Goal: Task Accomplishment & Management: Manage account settings

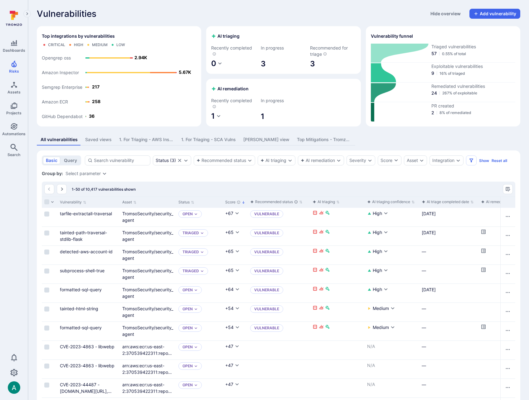
click at [380, 136] on div "All vulnerabilities Saved views 1. For Triaging - AWS Inspector 1. For Triaging…" at bounding box center [278, 140] width 483 height 12
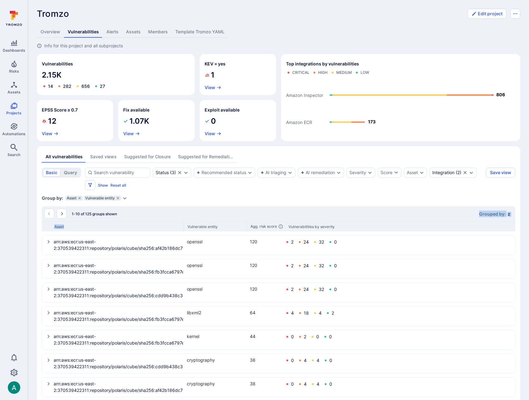
drag, startPoint x: 113, startPoint y: 228, endPoint x: 183, endPoint y: 221, distance: 70.5
click at [183, 221] on div "1-10 of 125 groups shown Grouped by: 2 Asset Vulnerable entity Agg. risk score …" at bounding box center [278, 337] width 473 height 262
click at [46, 241] on icon "select group" at bounding box center [48, 242] width 5 height 5
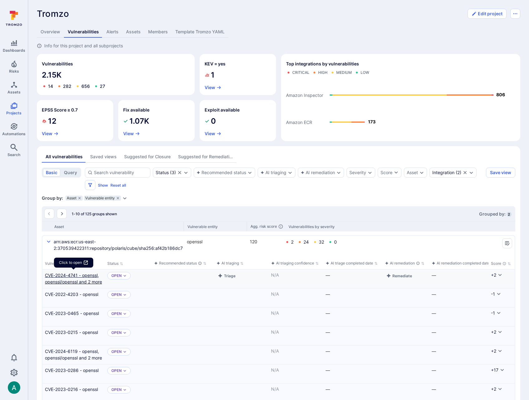
click at [79, 278] on link "CVE-2024-4741 - openssl, openssl/openssl and 2 more" at bounding box center [73, 278] width 57 height 13
click at [123, 198] on icon "Expand dropdown" at bounding box center [124, 198] width 3 height 2
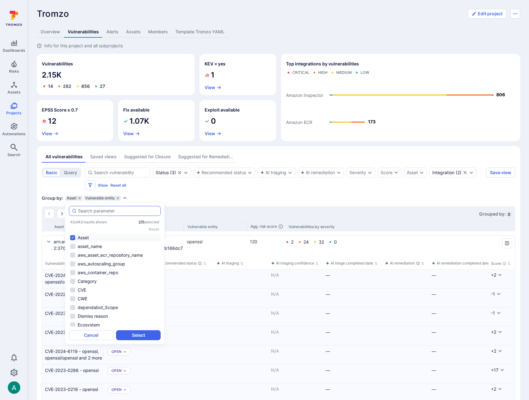
click at [126, 211] on input "autocomplete options" at bounding box center [118, 211] width 80 height 6
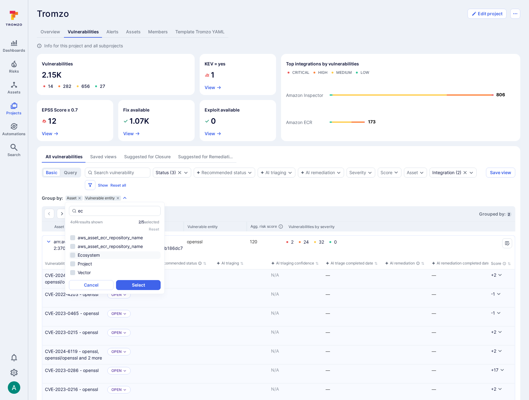
click at [99, 256] on li "Ecosystem" at bounding box center [115, 255] width 92 height 7
type input "ec"
click at [139, 287] on button "Select" at bounding box center [138, 285] width 45 height 10
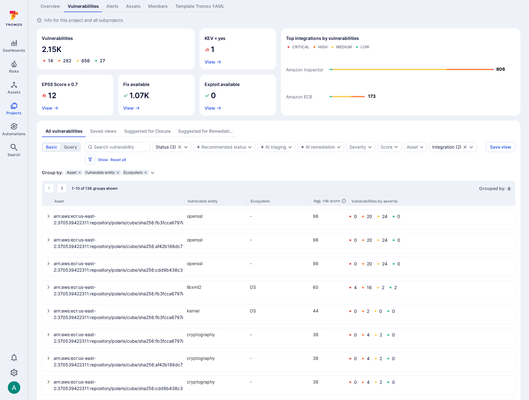
scroll to position [28, 0]
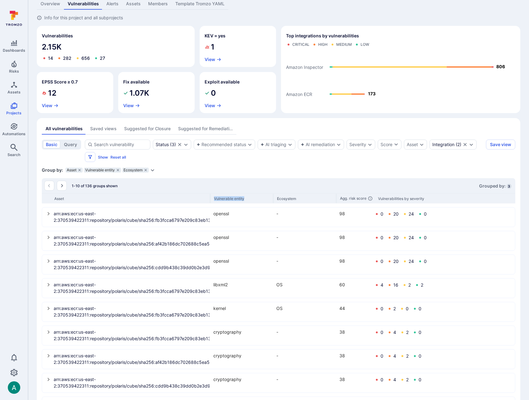
drag, startPoint x: 184, startPoint y: 201, endPoint x: 252, endPoint y: 201, distance: 68.6
click at [252, 201] on div "Asset Vulnerable entity Ecosystem Agg. risk score Vulnerabilities by severity" at bounding box center [278, 198] width 473 height 10
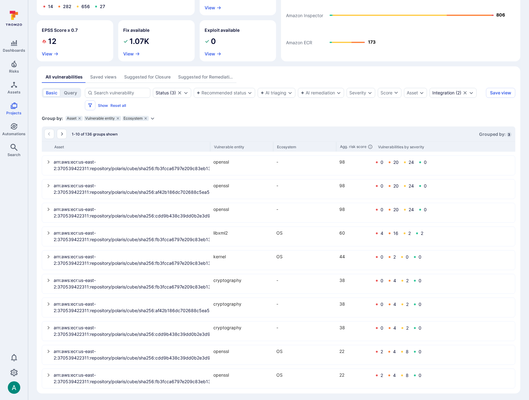
scroll to position [82, 0]
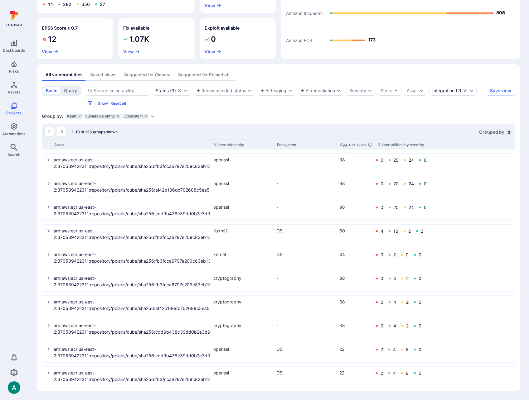
click at [152, 116] on icon "Expand dropdown" at bounding box center [152, 116] width 5 height 5
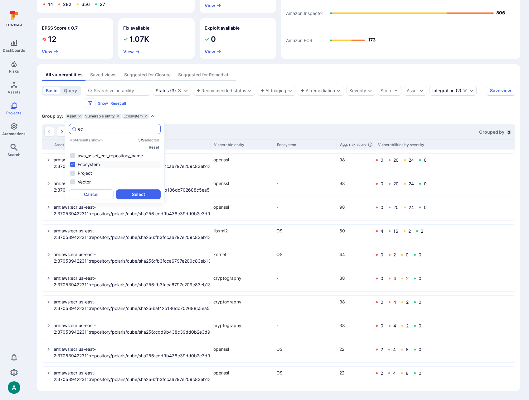
click at [89, 128] on input "ec" at bounding box center [118, 129] width 80 height 6
type input "p"
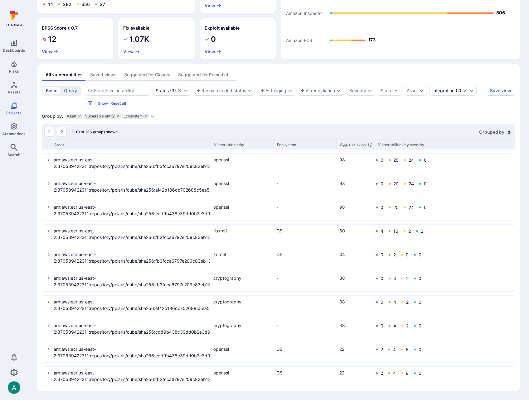
click at [135, 132] on div "1-10 of 136 groups shown Grouped by: 3" at bounding box center [278, 131] width 473 height 15
click at [48, 278] on icon "select group" at bounding box center [48, 278] width 2 height 3
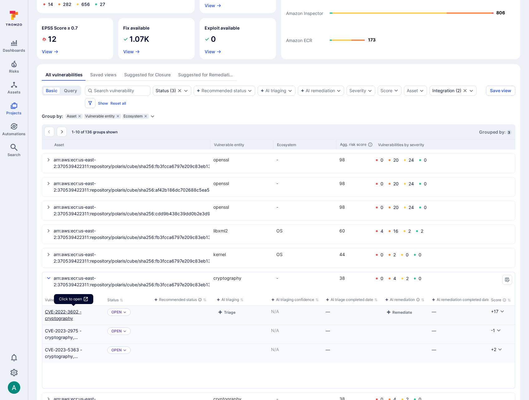
click at [59, 315] on link "CVE-2022-3602 - cryptography" at bounding box center [73, 315] width 57 height 13
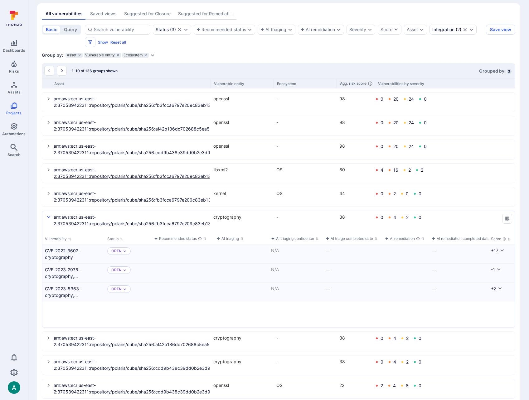
scroll to position [179, 0]
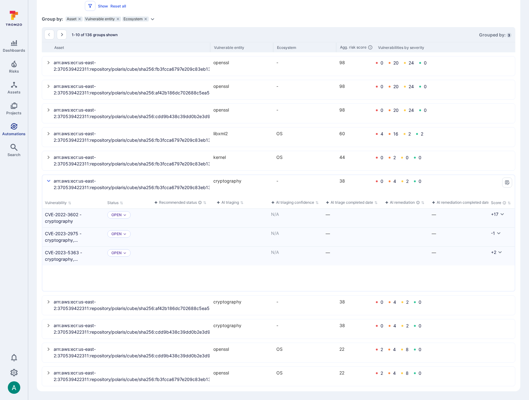
click at [11, 134] on span "Automations" at bounding box center [13, 134] width 23 height 5
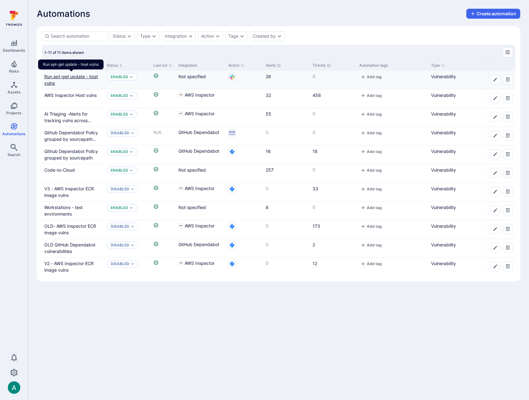
click at [82, 76] on link "Run apt-get update - host vulns" at bounding box center [71, 80] width 54 height 12
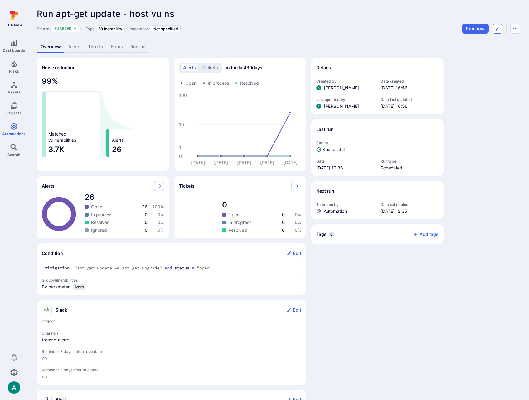
click at [500, 29] on button "Edit automation" at bounding box center [497, 29] width 10 height 10
click at [514, 29] on icon "Automation menu" at bounding box center [515, 28] width 4 height 1
click at [485, 41] on li "Duplicate" at bounding box center [489, 43] width 57 height 10
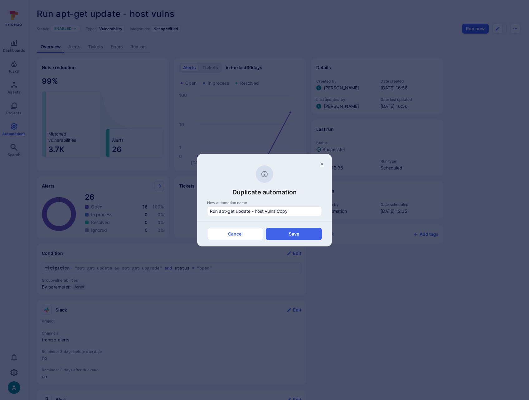
drag, startPoint x: 266, startPoint y: 216, endPoint x: 95, endPoint y: 208, distance: 171.1
click at [95, 208] on div "Duplicate automation New automation name Run apt-get update - host vulns Copy C…" at bounding box center [264, 200] width 529 height 400
type input "Update the AMI"
click at [287, 233] on button "Save" at bounding box center [294, 234] width 56 height 12
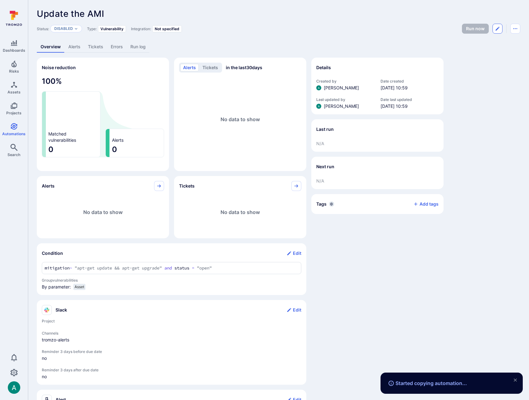
click at [497, 26] on icon "Edit automation" at bounding box center [497, 28] width 5 height 5
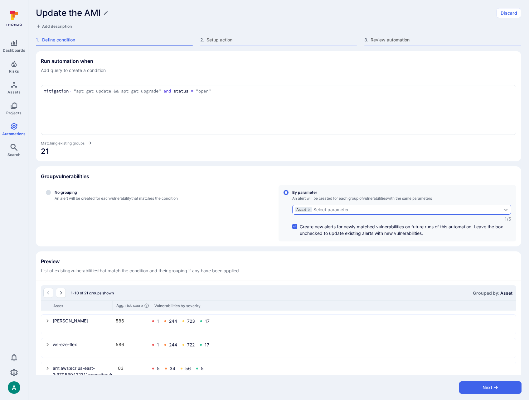
click at [311, 209] on div "Asset" at bounding box center [303, 209] width 17 height 5
click at [288, 195] on input "By parameter An alert will be created for each group of vulnerabilities with th…" at bounding box center [285, 192] width 5 height 5
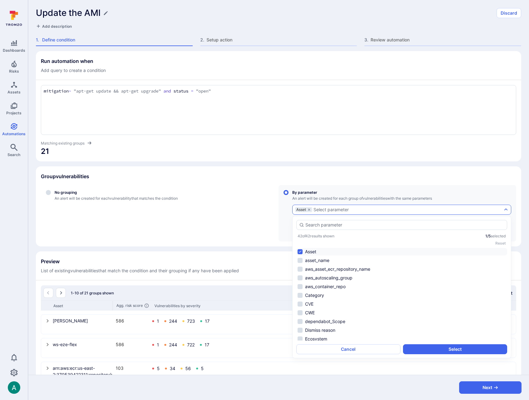
click at [303, 253] on li "Asset" at bounding box center [401, 251] width 211 height 7
click at [310, 225] on input "autocomplete options" at bounding box center [404, 225] width 199 height 6
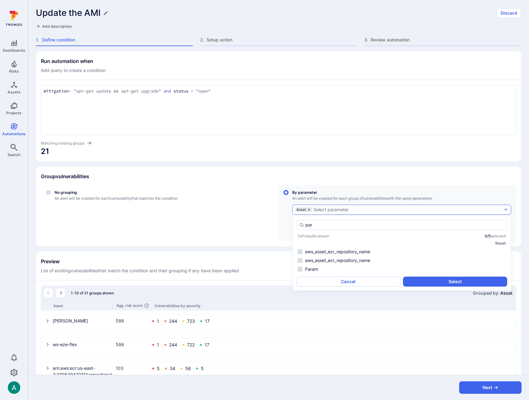
type input "par"
click at [308, 209] on icon "grouping parameters" at bounding box center [309, 210] width 4 height 4
click at [288, 195] on input "By parameter An alert will be created for each group of vulnerabilities with th…" at bounding box center [285, 192] width 5 height 5
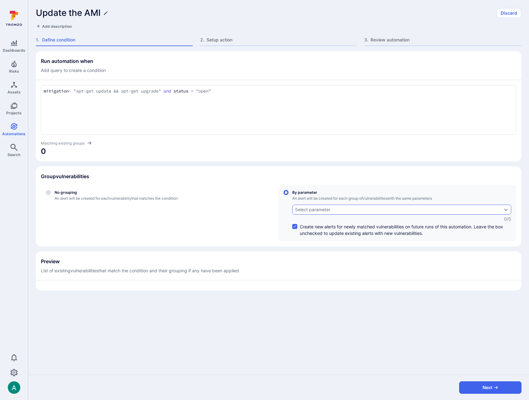
click at [306, 211] on div "Select parameter" at bounding box center [312, 209] width 35 height 5
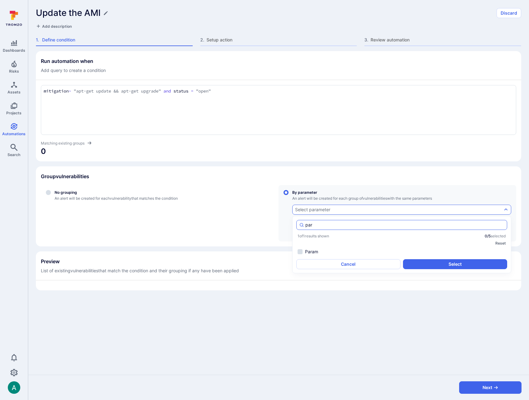
click at [314, 225] on input "par" at bounding box center [404, 225] width 199 height 6
type input "parent_asset"
click at [150, 106] on div "mitigation ~ "apt-get update && apt-get upgrade" and status = "open" mitigation…" at bounding box center [278, 110] width 475 height 50
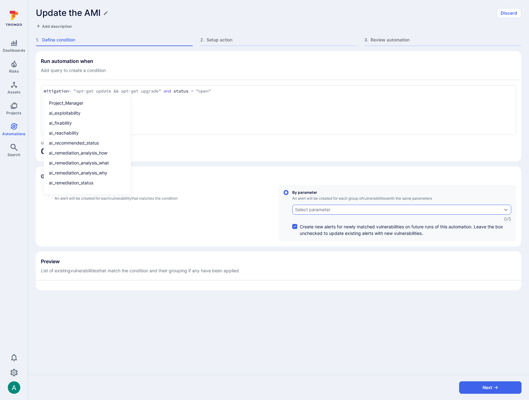
click at [325, 212] on div "Select parameter" at bounding box center [312, 209] width 35 height 5
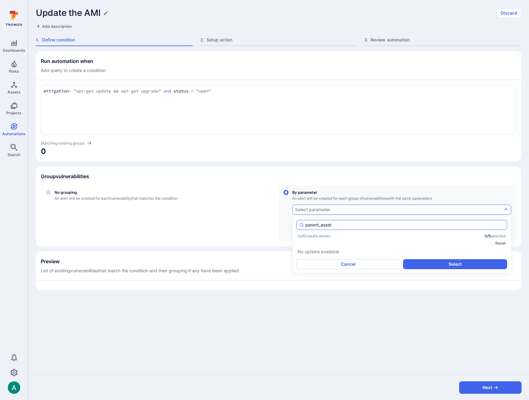
click at [322, 225] on input "parent_asset" at bounding box center [404, 225] width 199 height 6
type input "parent_asset"
click at [482, 262] on button "Select" at bounding box center [455, 264] width 104 height 10
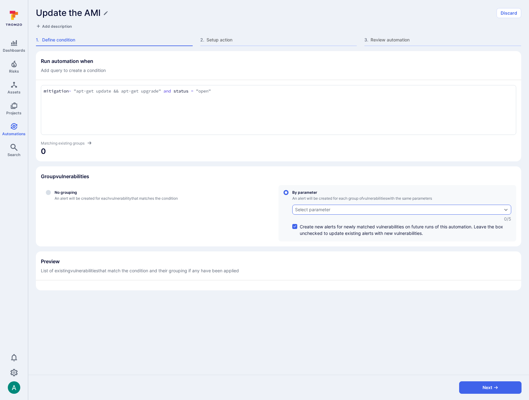
click at [353, 208] on div "Select parameter" at bounding box center [398, 209] width 207 height 5
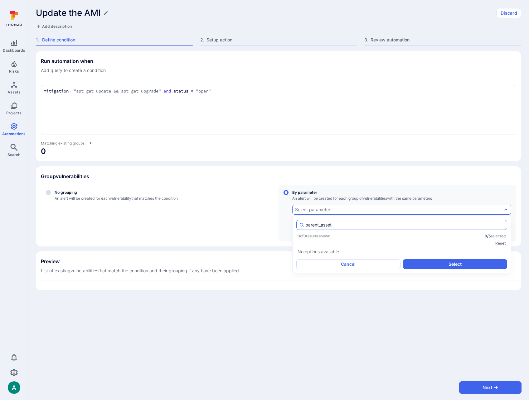
click at [360, 226] on input "parent_asset" at bounding box center [404, 225] width 199 height 6
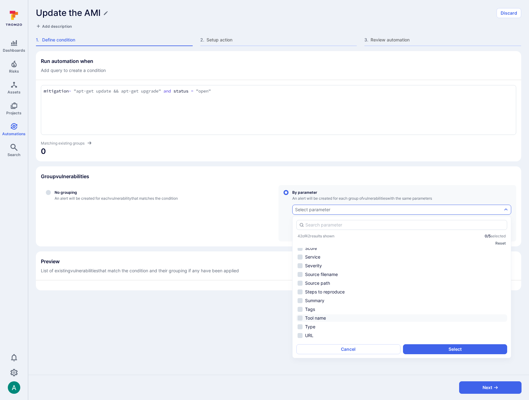
scroll to position [273, 0]
drag, startPoint x: 231, startPoint y: 320, endPoint x: 274, endPoint y: 313, distance: 43.5
click at [231, 320] on div "Run automation when Add query to create a condition mitigation ~ "apt-get updat…" at bounding box center [278, 213] width 501 height 324
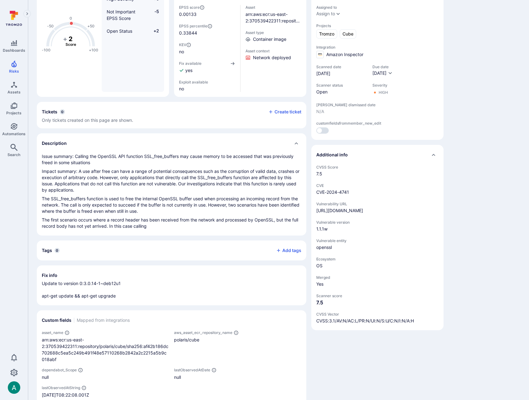
scroll to position [71, 0]
click at [13, 128] on icon "Automations" at bounding box center [13, 126] width 7 height 7
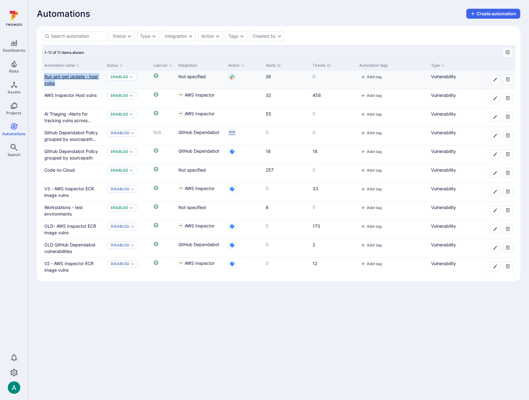
click at [68, 76] on link "Run apt-get update - host vulns" at bounding box center [71, 80] width 54 height 12
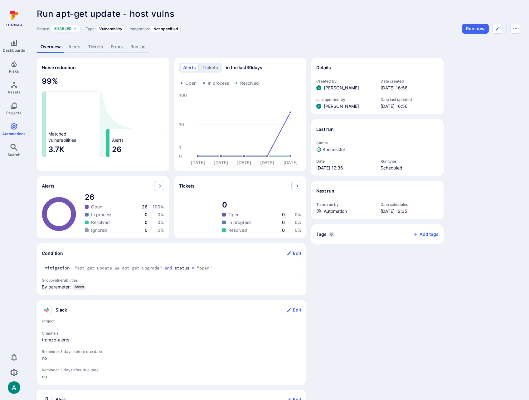
click at [75, 47] on link "Alerts" at bounding box center [75, 47] width 20 height 12
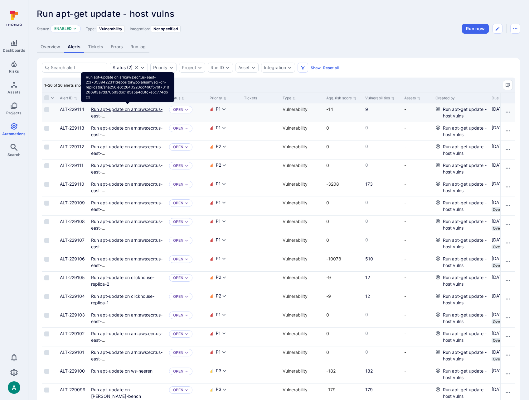
click at [128, 108] on link "Run apt-update on arn:aws:ecr:us-east-2:370539422311:repository/polaris/mysql-c…" at bounding box center [127, 129] width 72 height 45
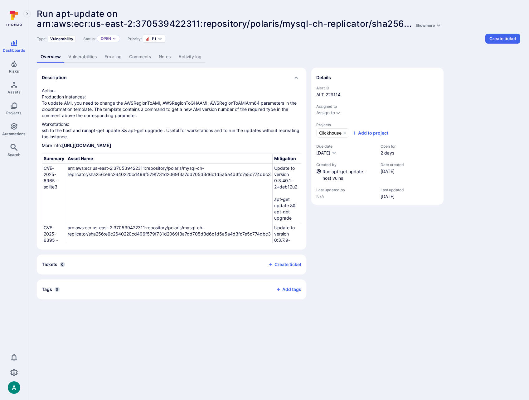
click at [78, 56] on link "Vulnerabilities" at bounding box center [83, 57] width 36 height 12
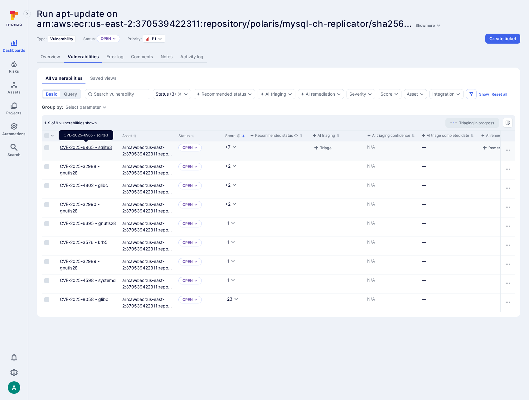
click at [85, 146] on link "CVE-2025-6965 - sqlite3" at bounding box center [86, 147] width 52 height 5
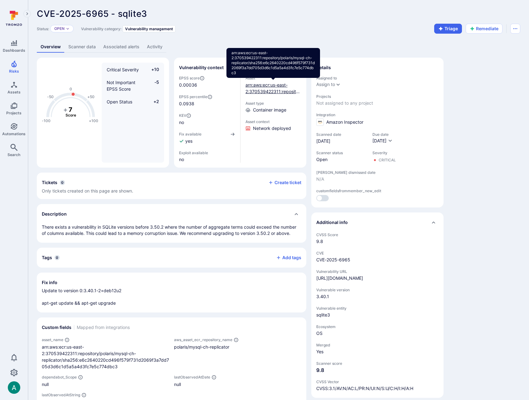
click at [264, 89] on link "arn:aws:ecr:us-east-2:370539422311:repository/polaris/mysql-ch-replicator/sha25…" at bounding box center [272, 104] width 55 height 45
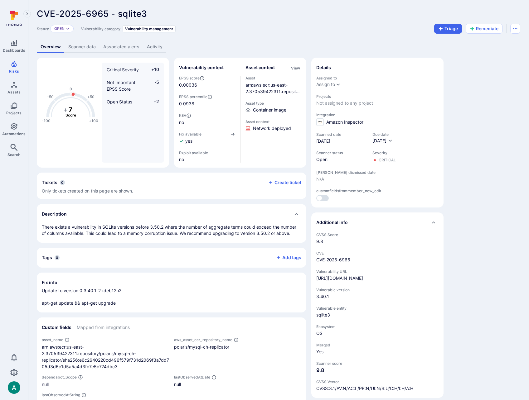
click at [82, 45] on link "Scanner data" at bounding box center [82, 47] width 35 height 12
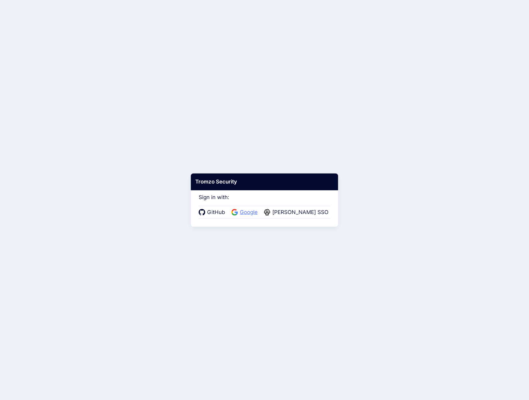
click at [253, 215] on span "Google" at bounding box center [249, 213] width 22 height 8
